Goal: Transaction & Acquisition: Purchase product/service

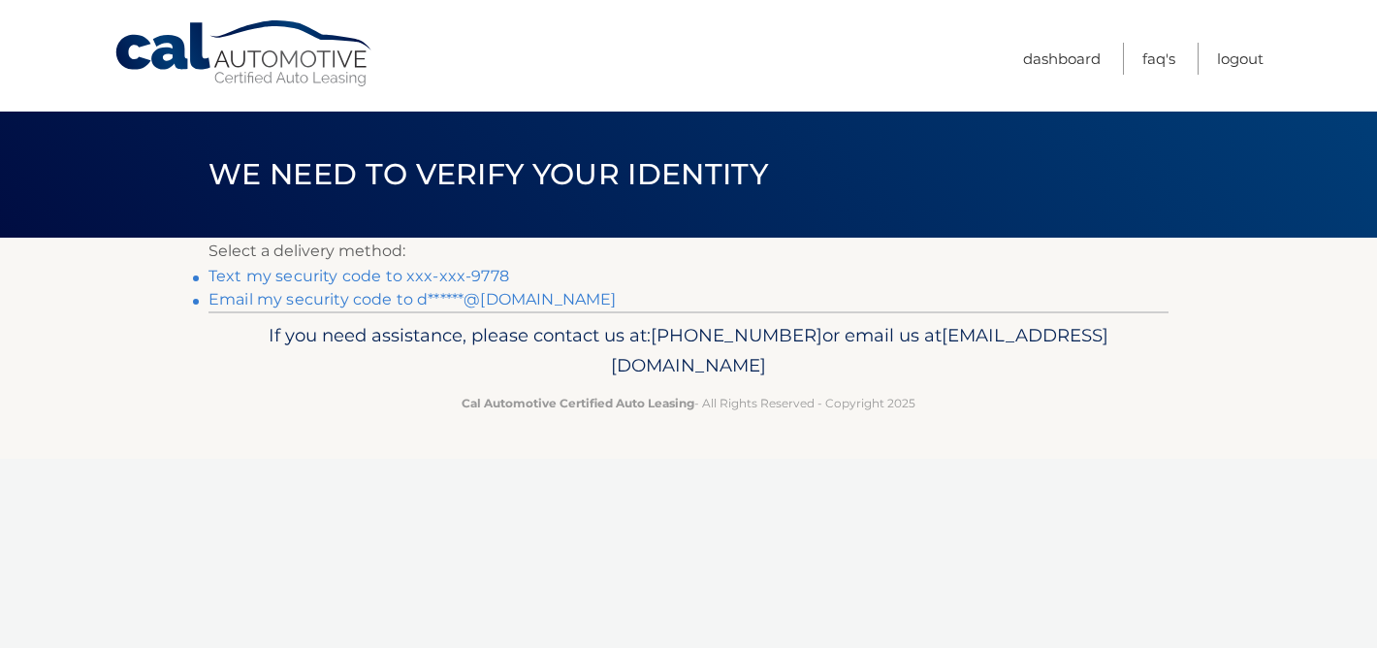
click at [422, 277] on link "Text my security code to xxx-xxx-9778" at bounding box center [358, 276] width 301 height 18
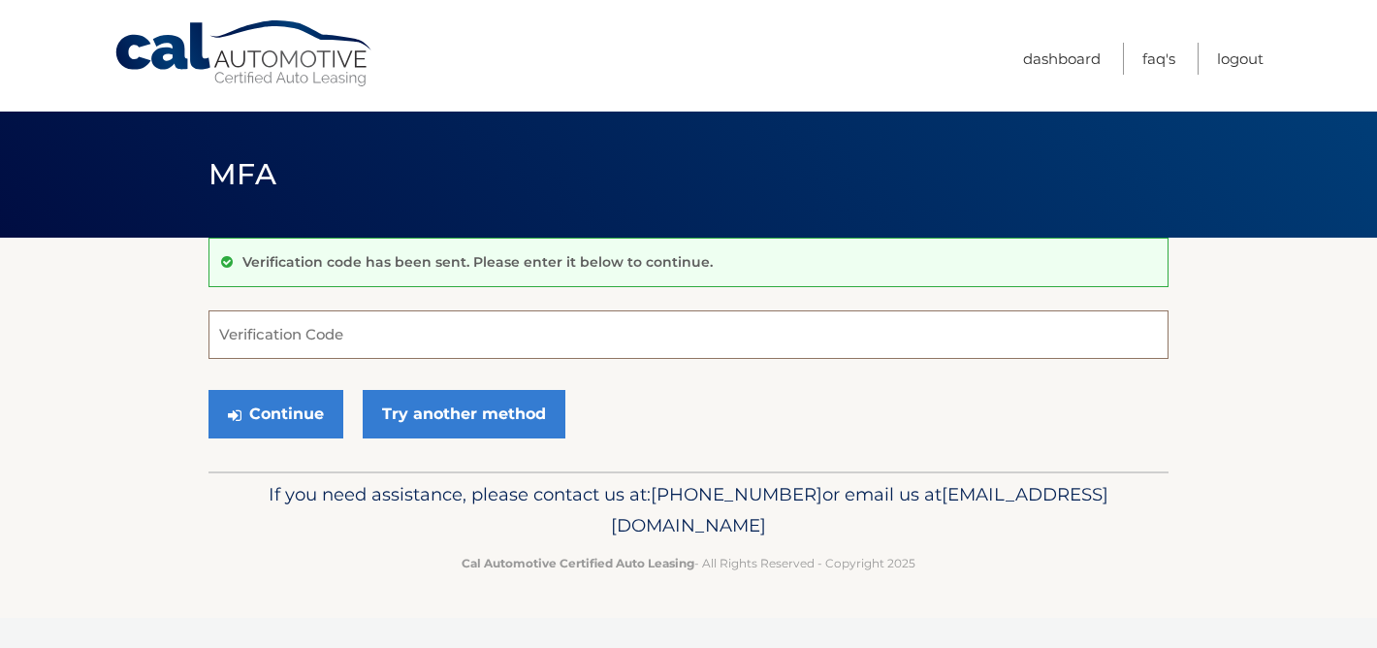
click at [309, 332] on input "Verification Code" at bounding box center [688, 334] width 960 height 48
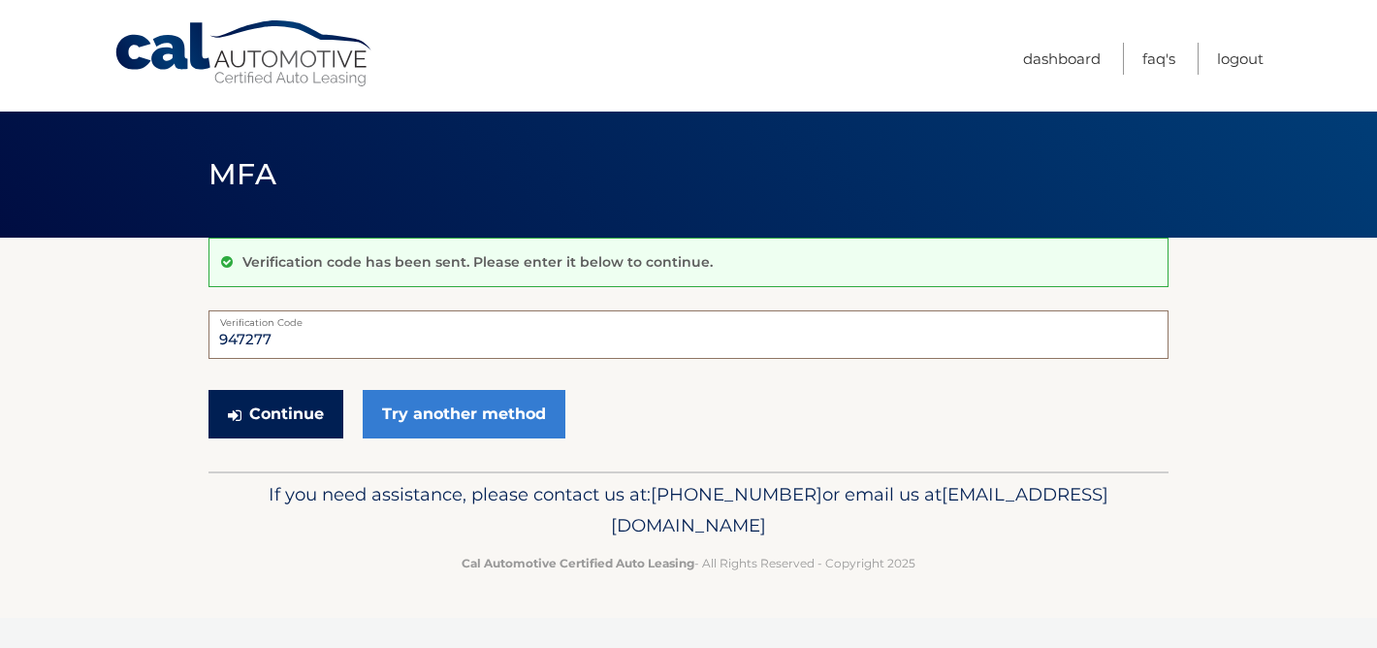
type input "947277"
click at [289, 413] on button "Continue" at bounding box center [275, 414] width 135 height 48
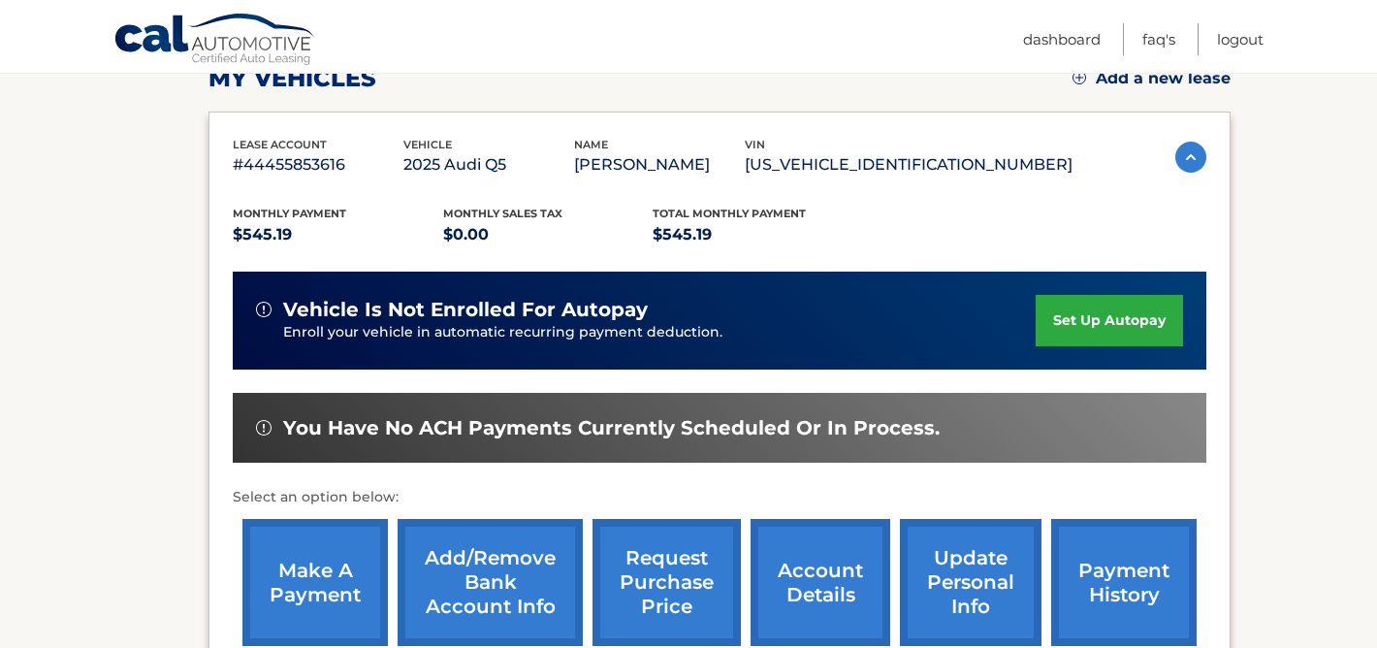
scroll to position [309, 0]
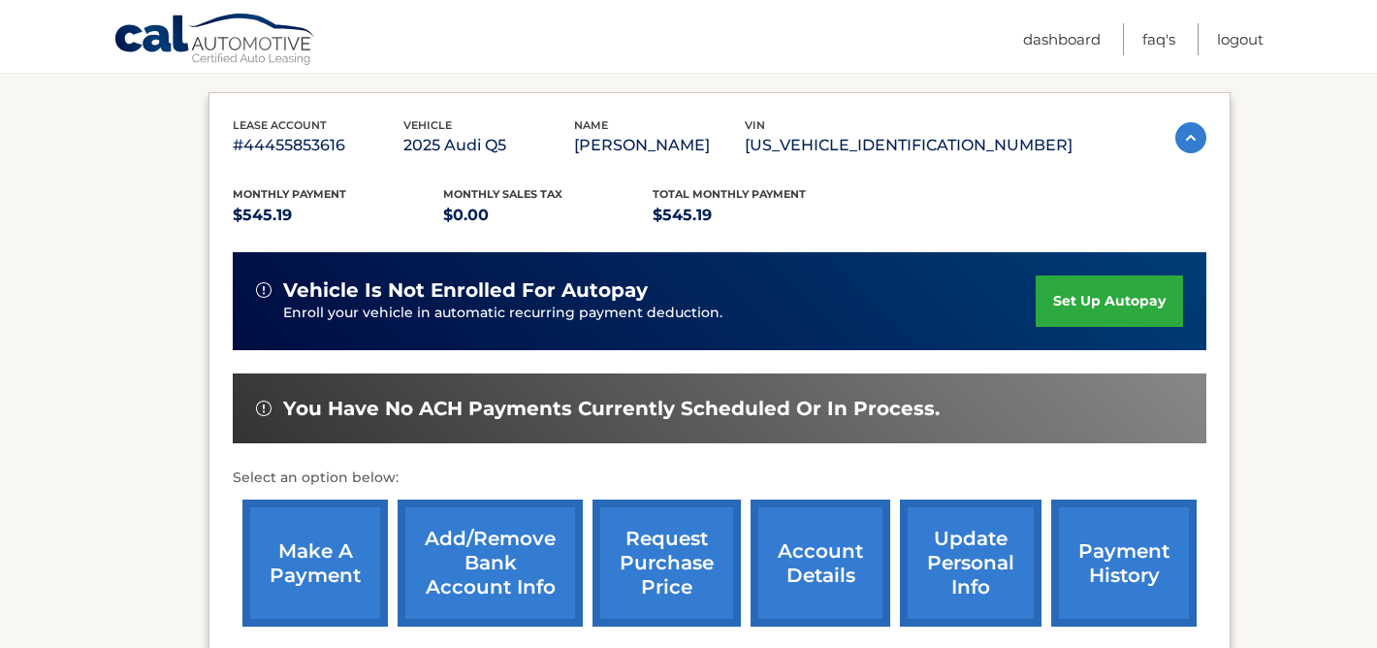
click at [324, 558] on link "make a payment" at bounding box center [314, 562] width 145 height 127
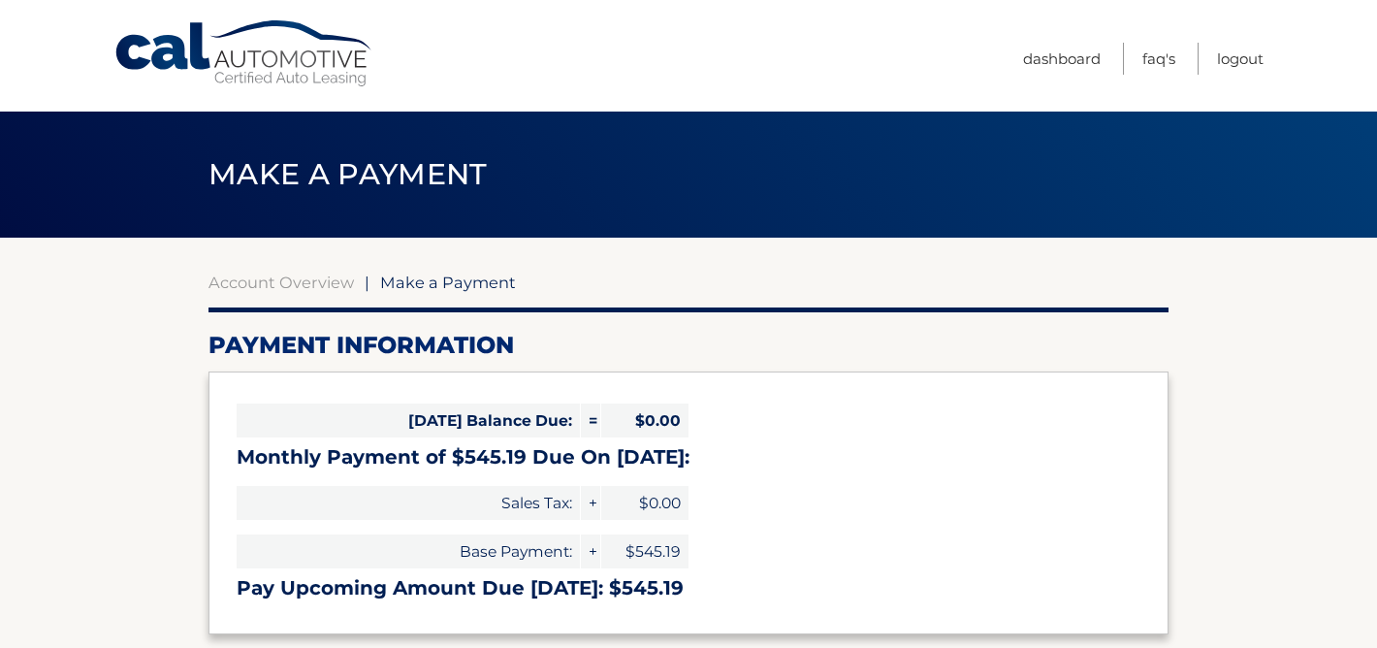
select select "NDIzZTJiNjItYzE0YS00Y2ZiLWEzZmUtZTIyMTEyNWQyNTc0"
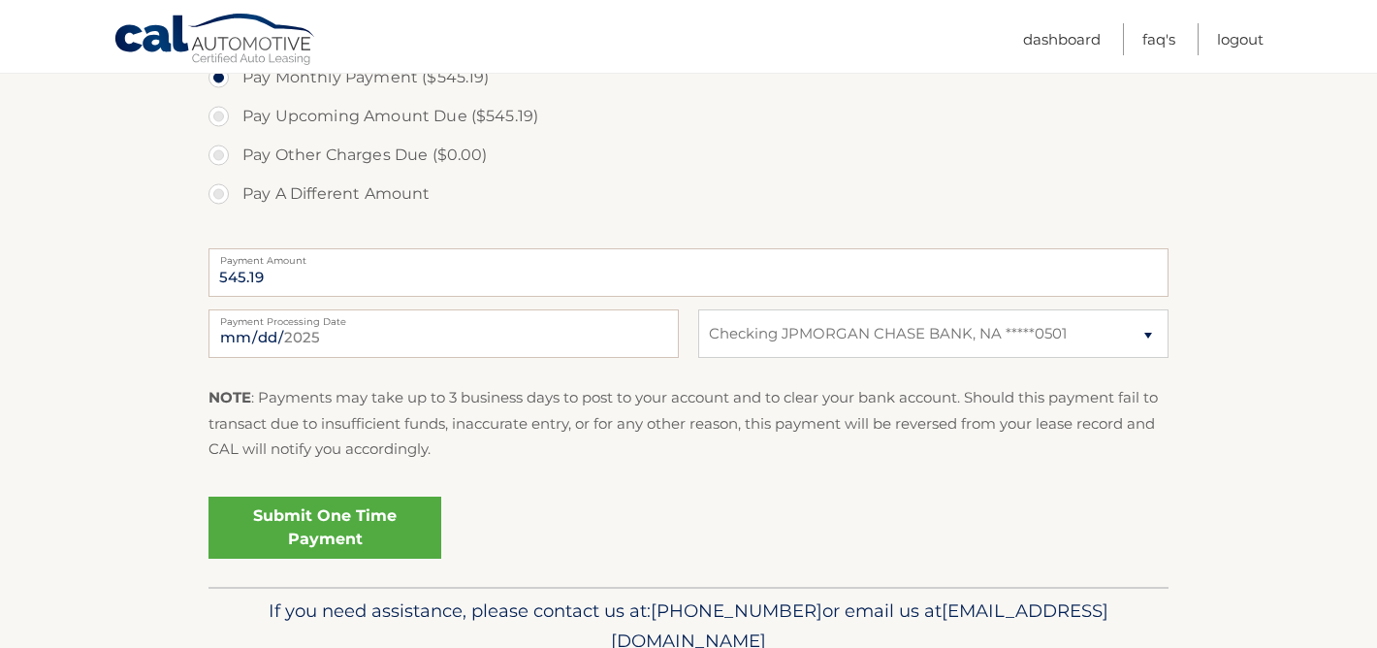
scroll to position [654, 0]
click at [309, 527] on link "Submit One Time Payment" at bounding box center [324, 525] width 233 height 62
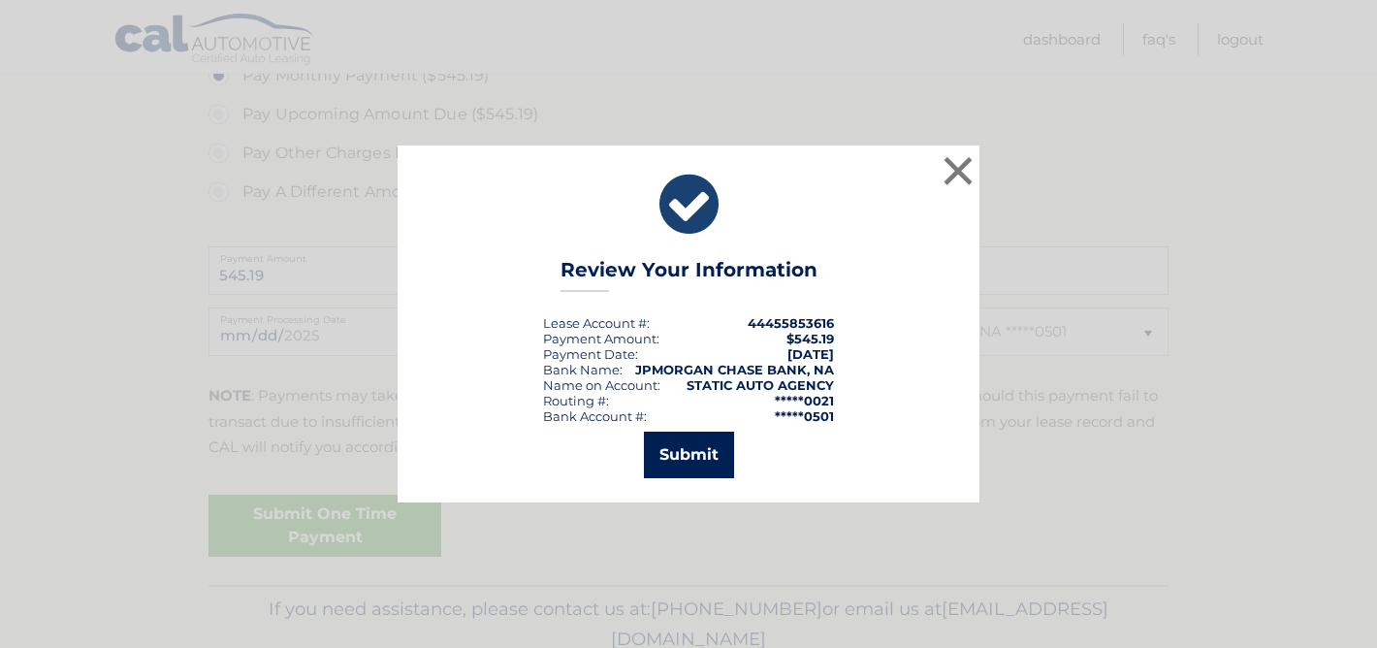
click at [685, 467] on button "Submit" at bounding box center [689, 454] width 90 height 47
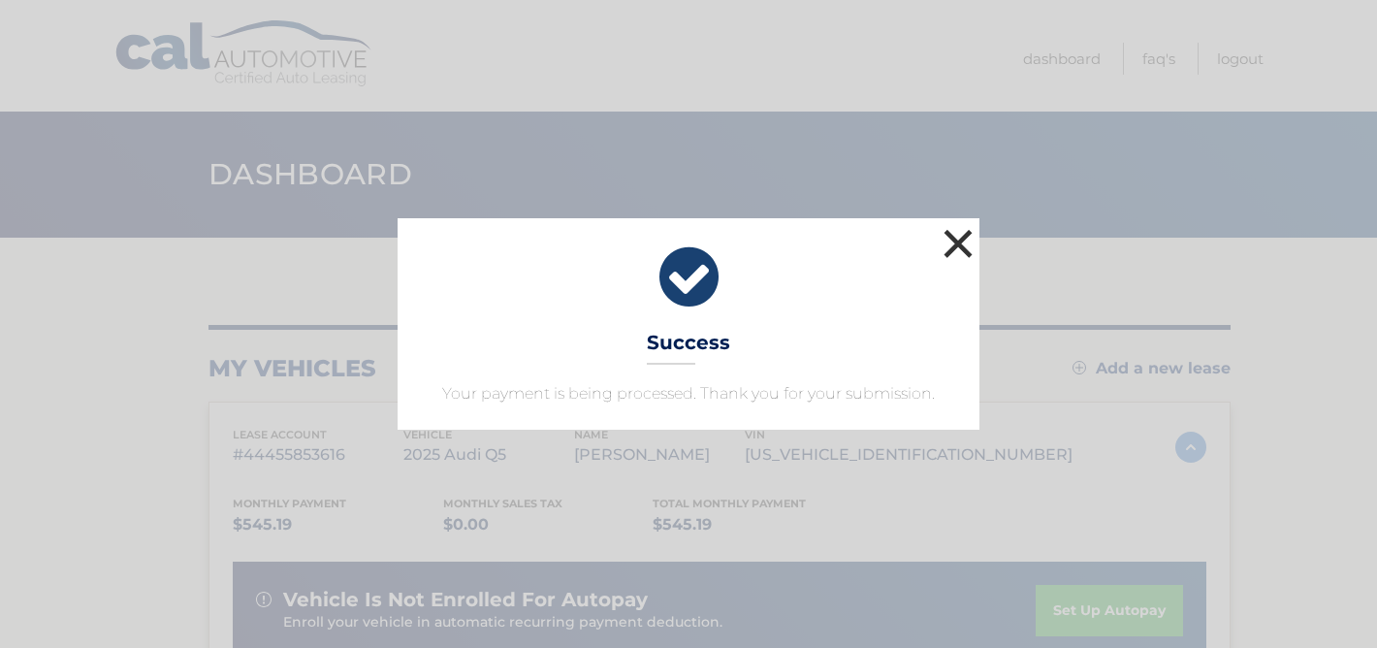
click at [962, 242] on button "×" at bounding box center [958, 243] width 39 height 39
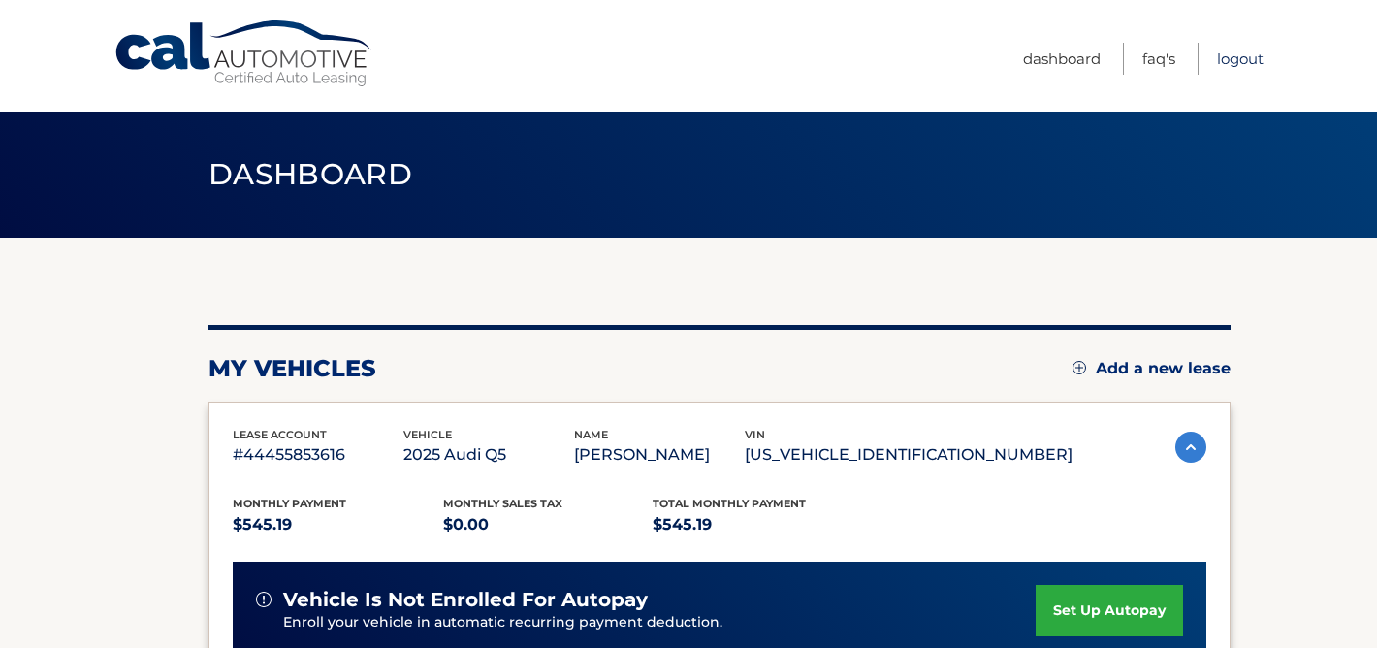
click at [1230, 55] on link "Logout" at bounding box center [1240, 59] width 47 height 32
